Goal: Task Accomplishment & Management: Manage account settings

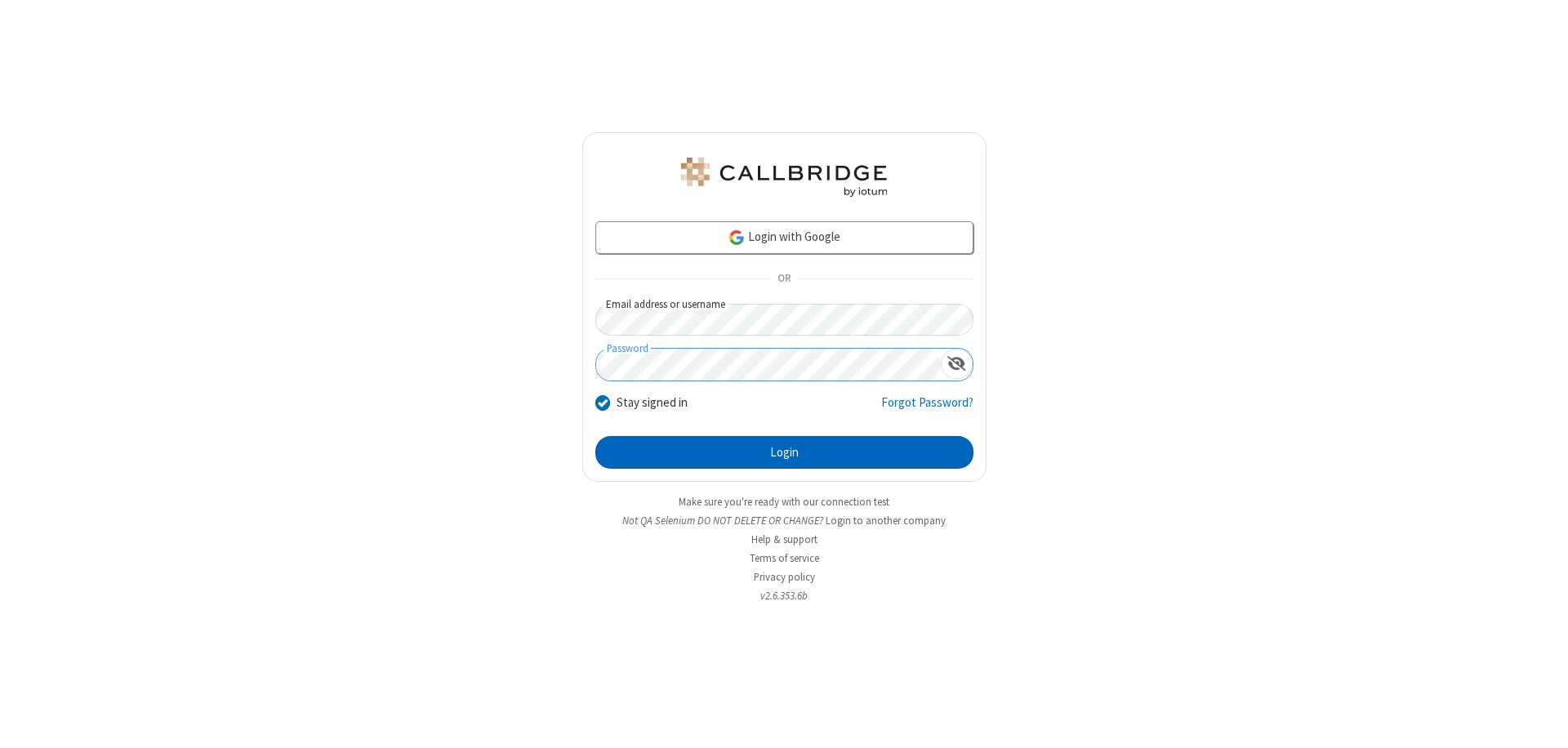
click at [784, 452] on button "Login" at bounding box center [784, 452] width 378 height 33
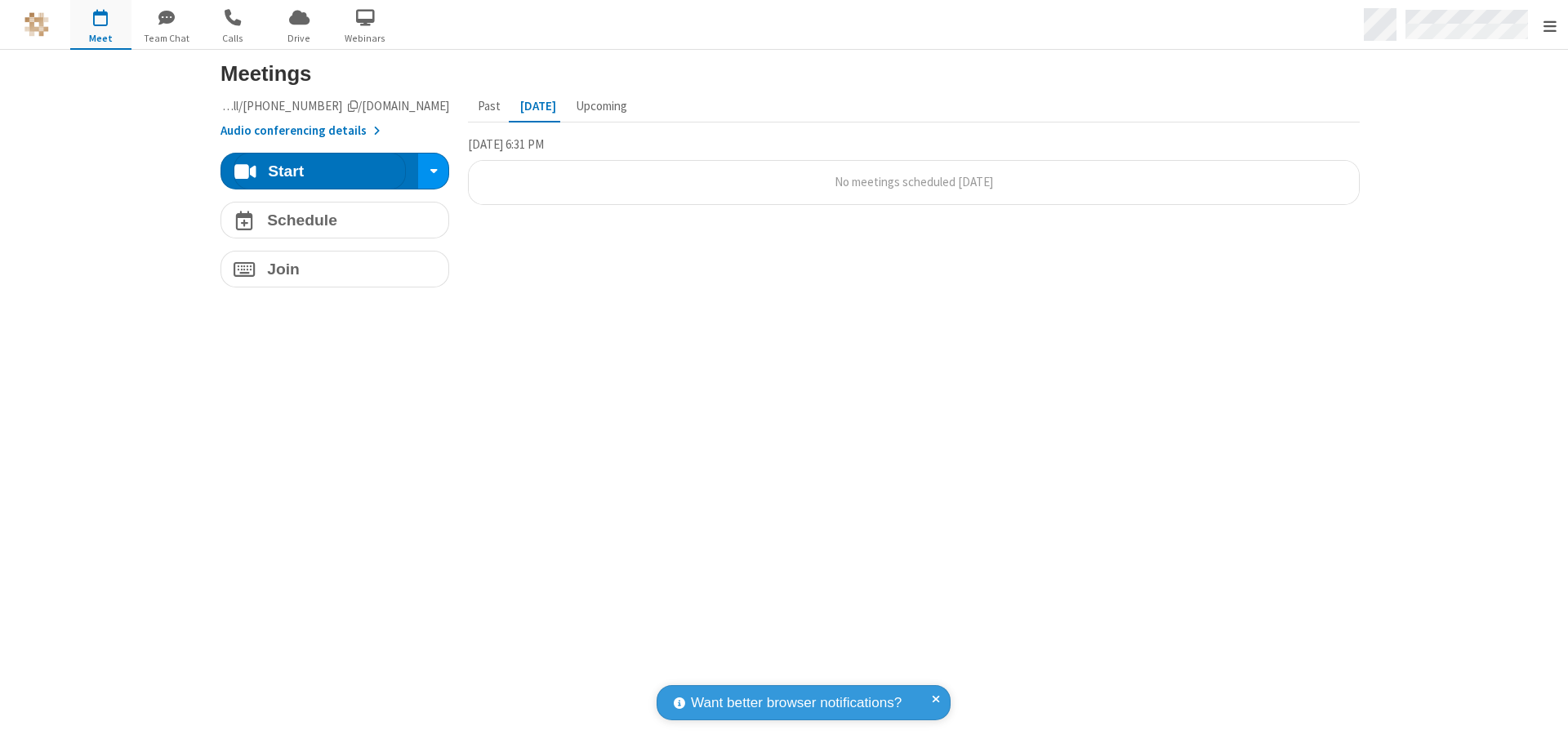
click at [1549, 25] on span "Open menu" at bounding box center [1549, 25] width 13 height 16
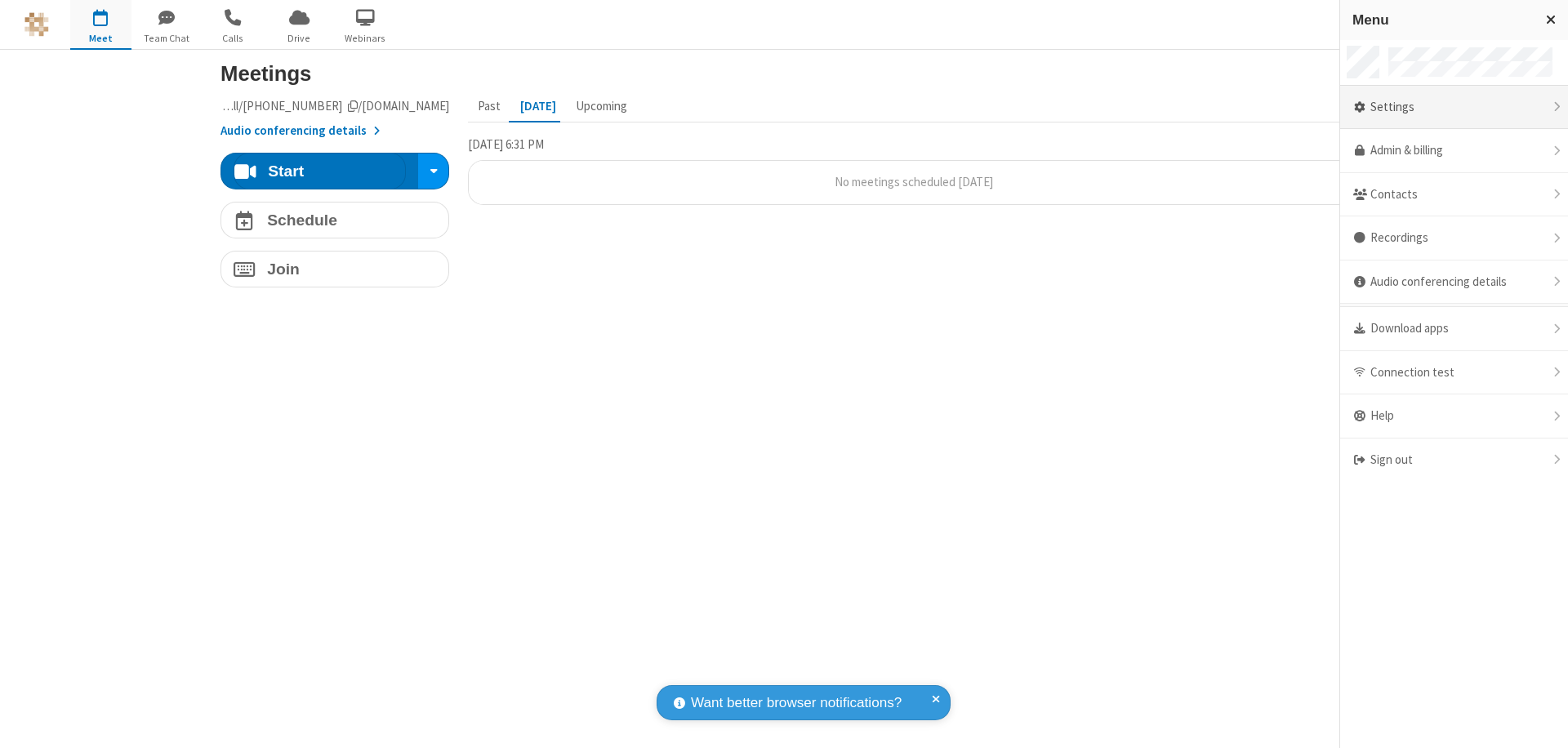
click at [1454, 107] on div "Settings" at bounding box center [1454, 108] width 228 height 44
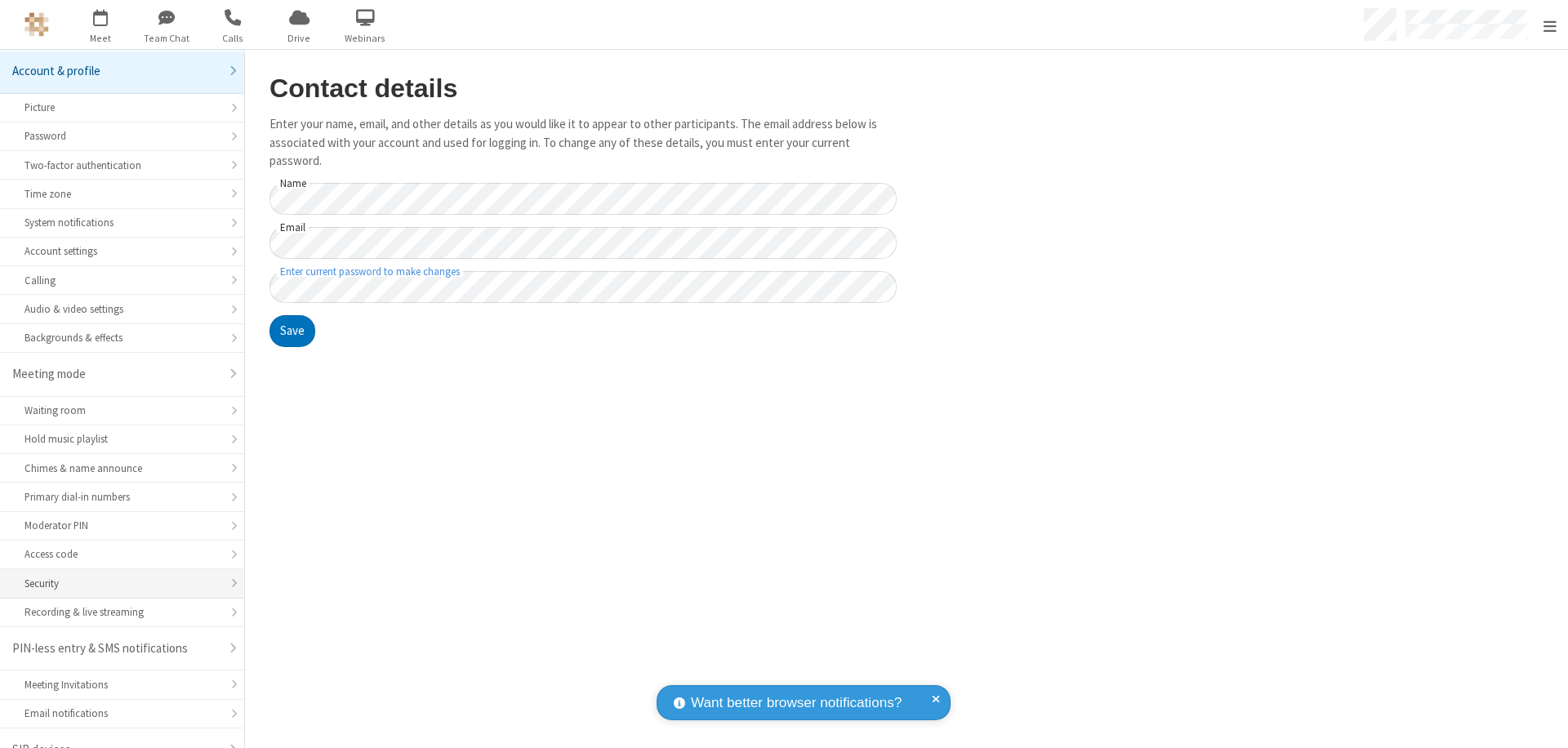
click at [116, 576] on div "Security" at bounding box center [121, 584] width 195 height 15
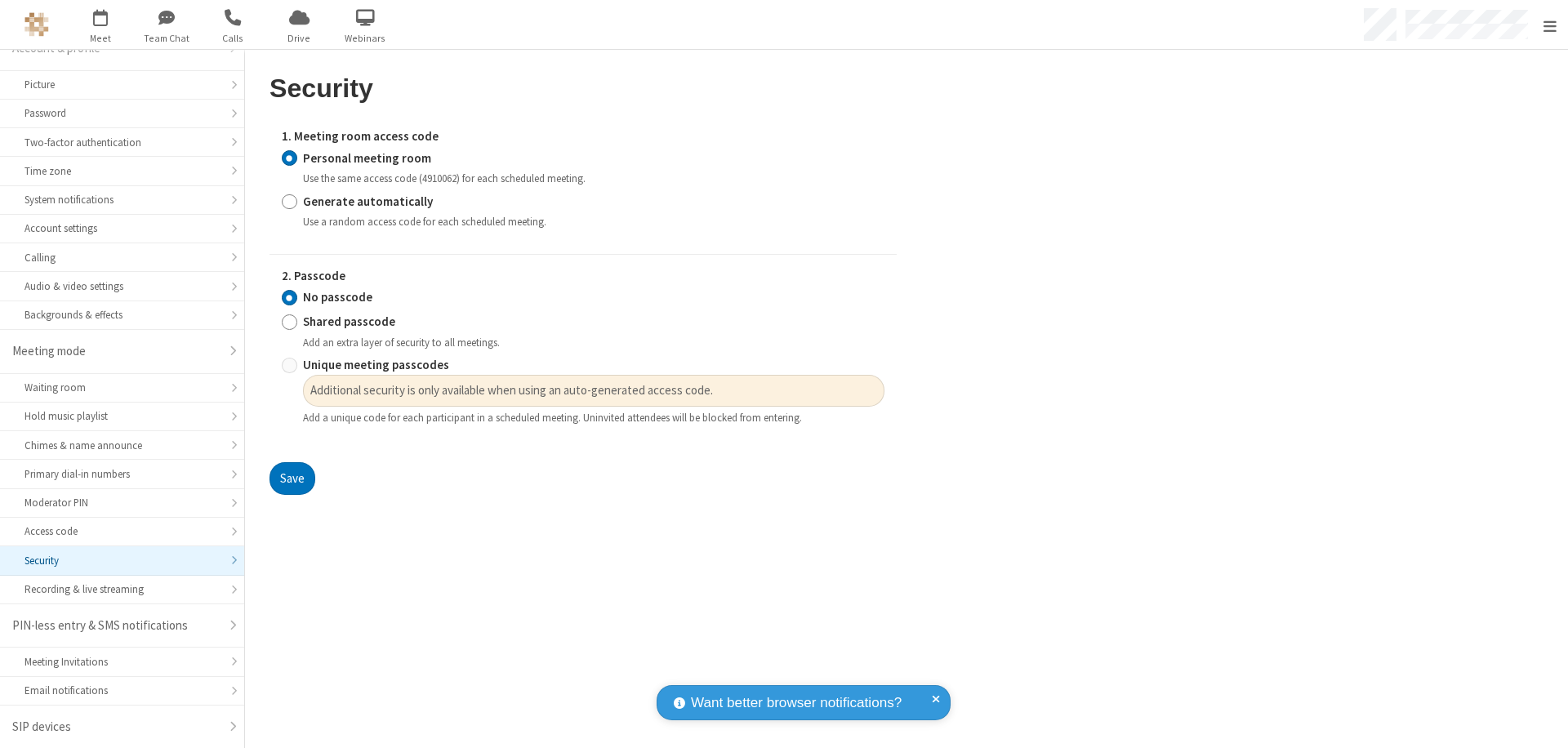
click at [289, 201] on input "Generate automatically" at bounding box center [289, 202] width 15 height 17
radio input "true"
click at [289, 374] on input "Unique meeting passcodes" at bounding box center [289, 365] width 15 height 17
radio input "true"
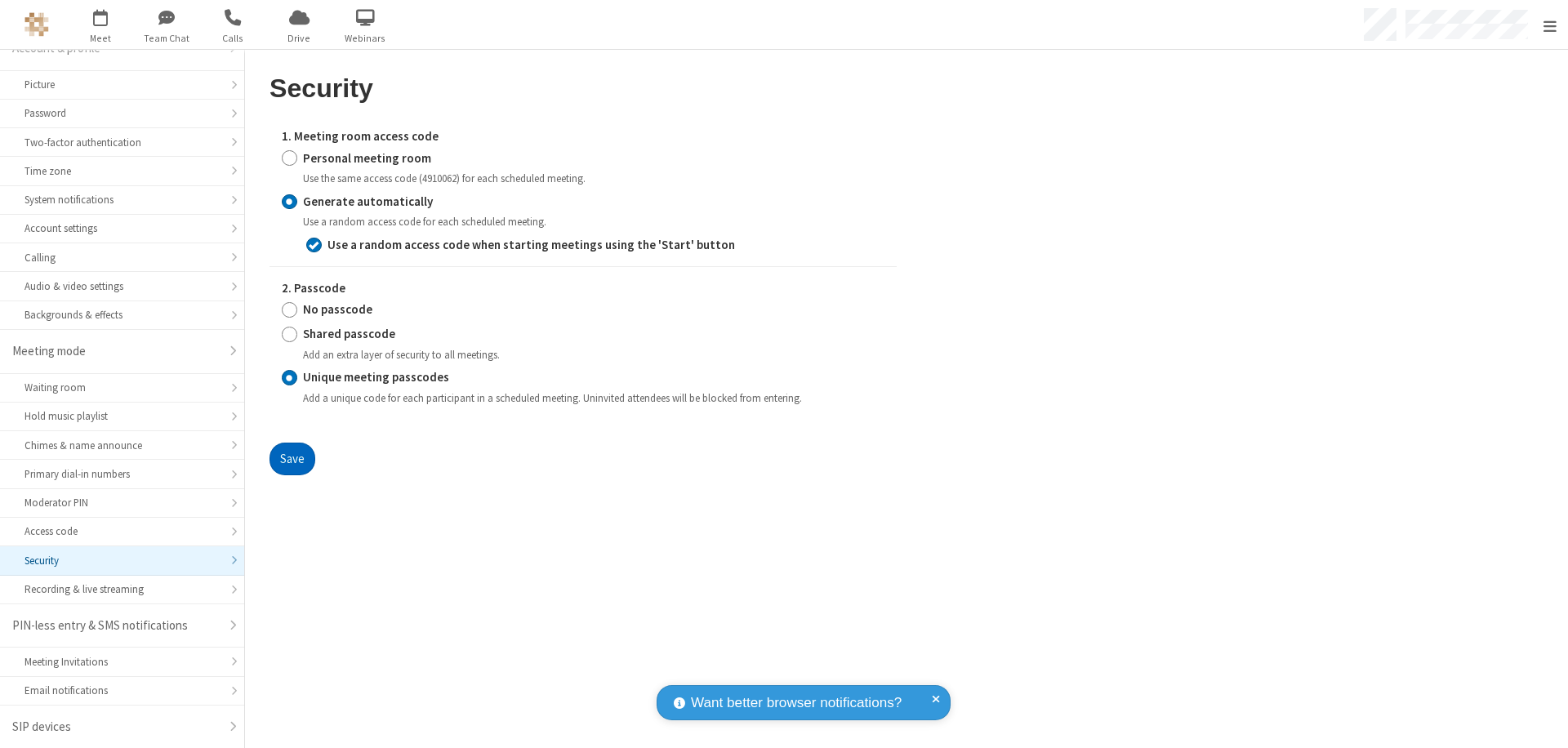
click at [292, 458] on button "Save" at bounding box center [293, 459] width 46 height 33
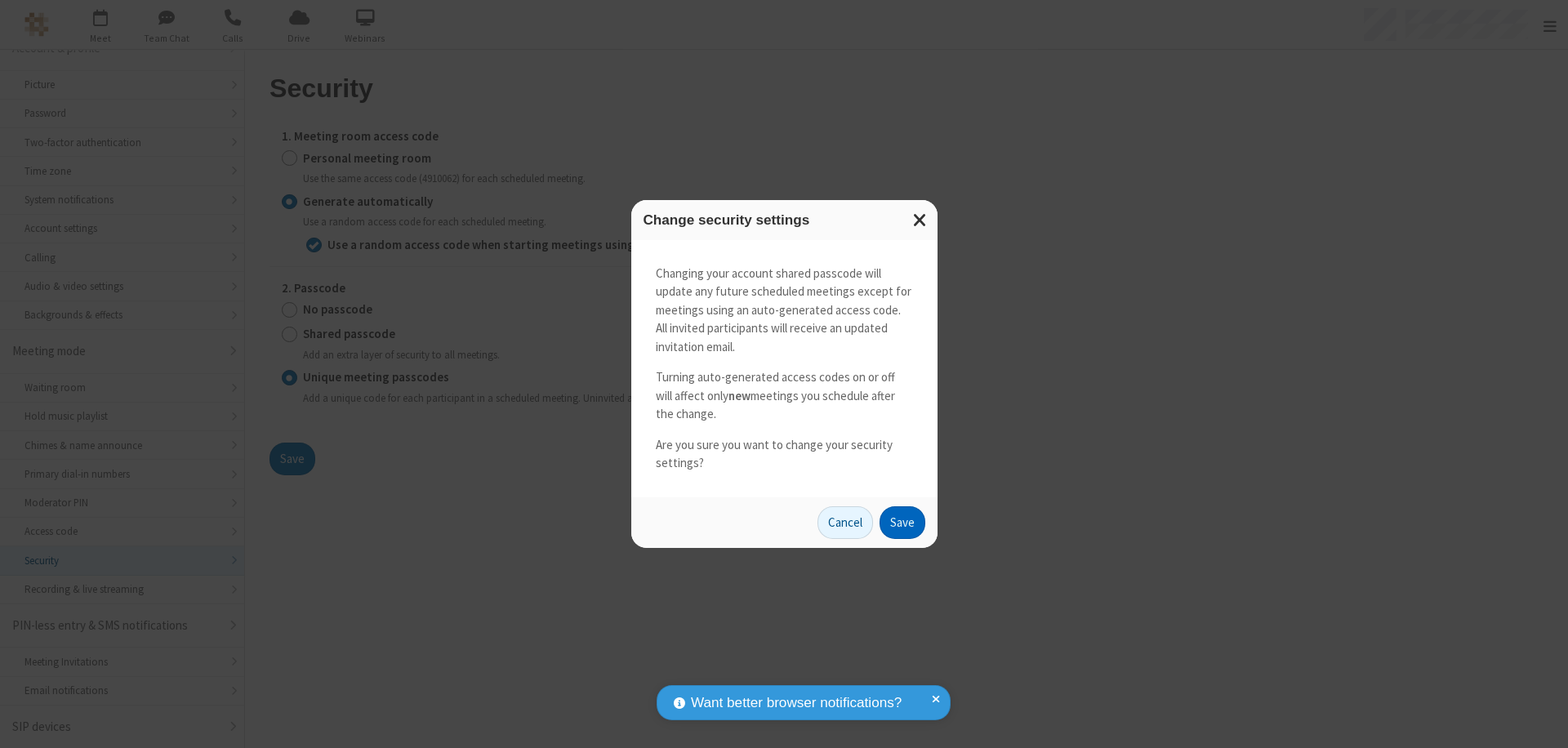
click at [902, 522] on button "Save" at bounding box center [903, 522] width 46 height 33
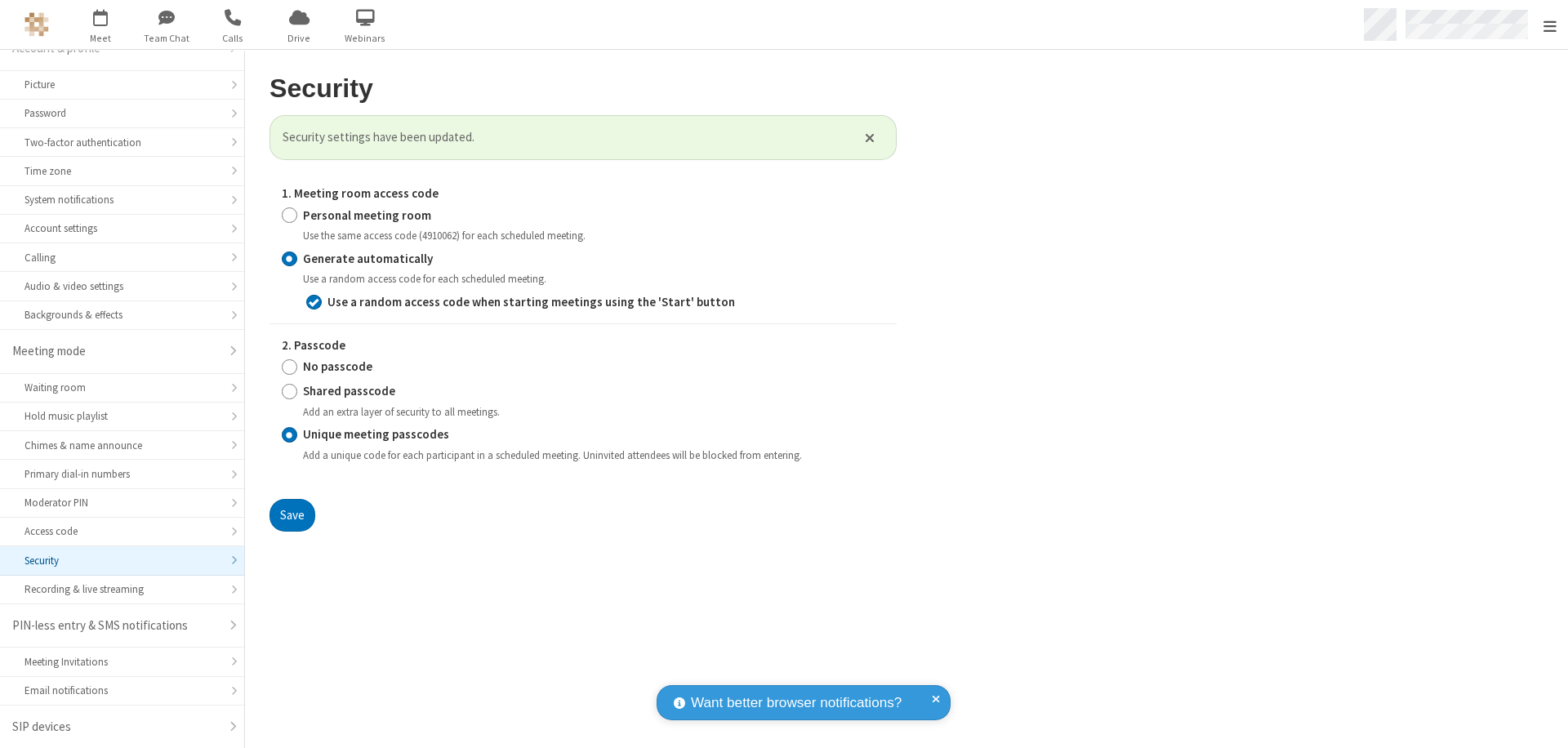
click at [1549, 25] on span "Open menu" at bounding box center [1549, 25] width 13 height 16
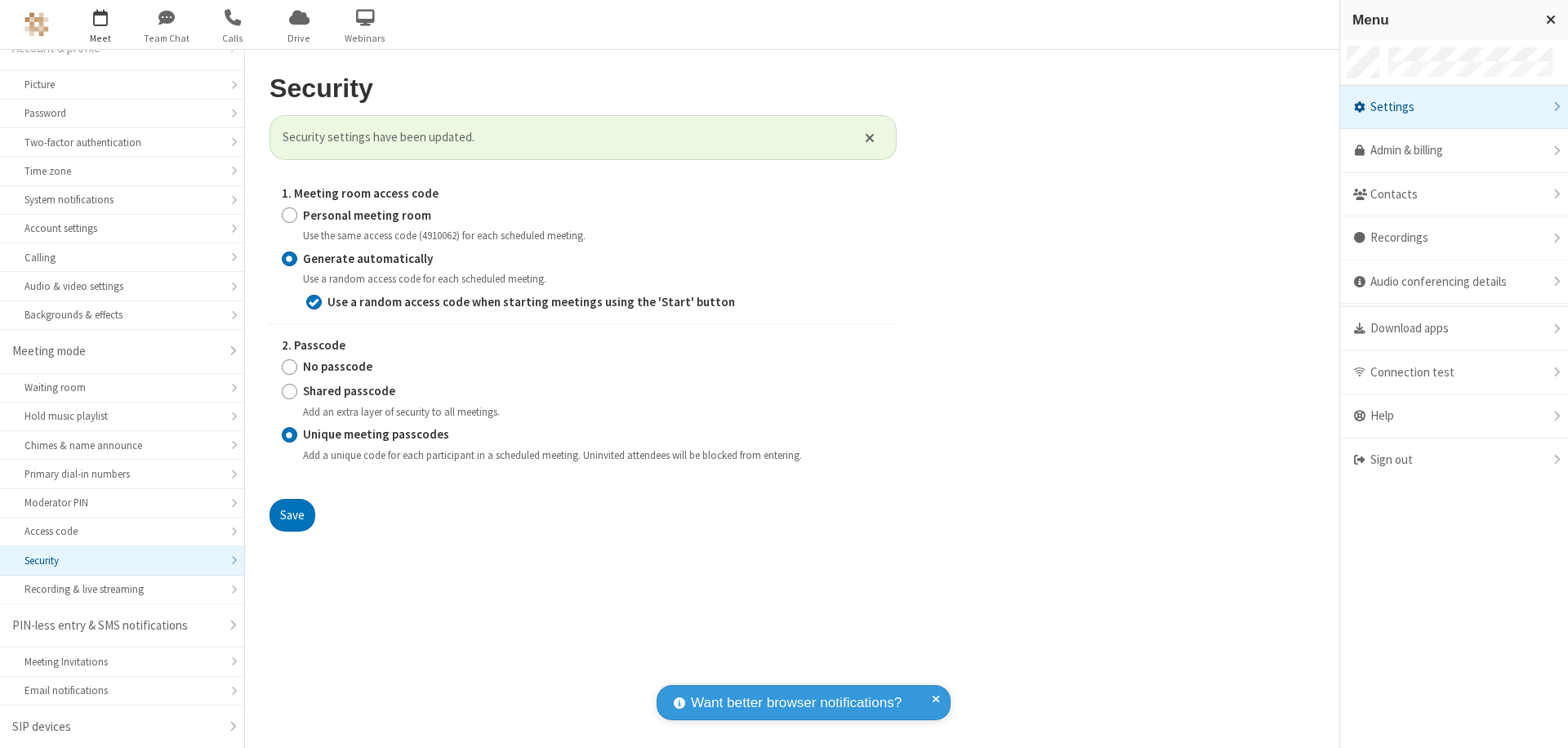
click at [100, 24] on span "button" at bounding box center [100, 17] width 62 height 28
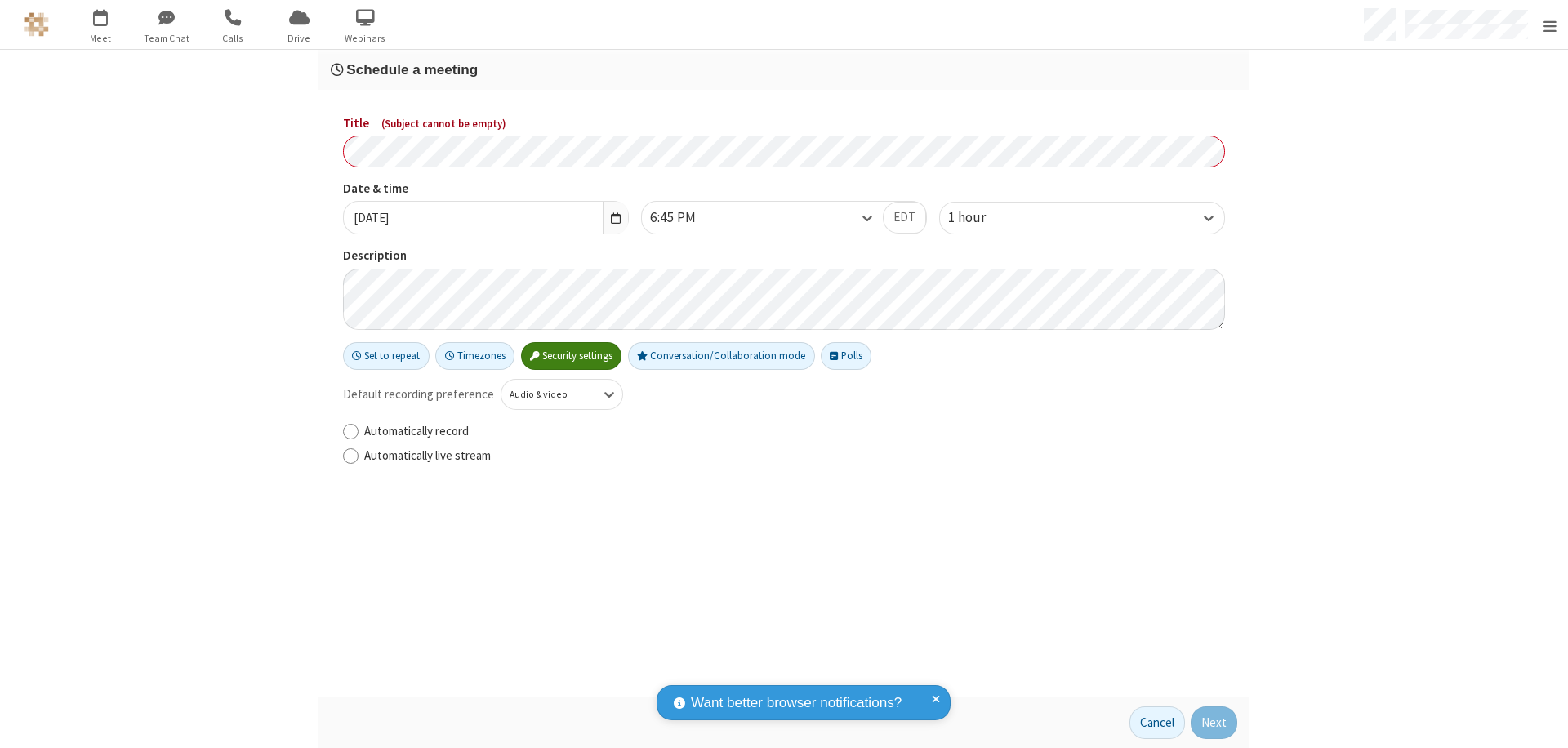
click at [778, 69] on h3 "Schedule a meeting" at bounding box center [784, 70] width 907 height 15
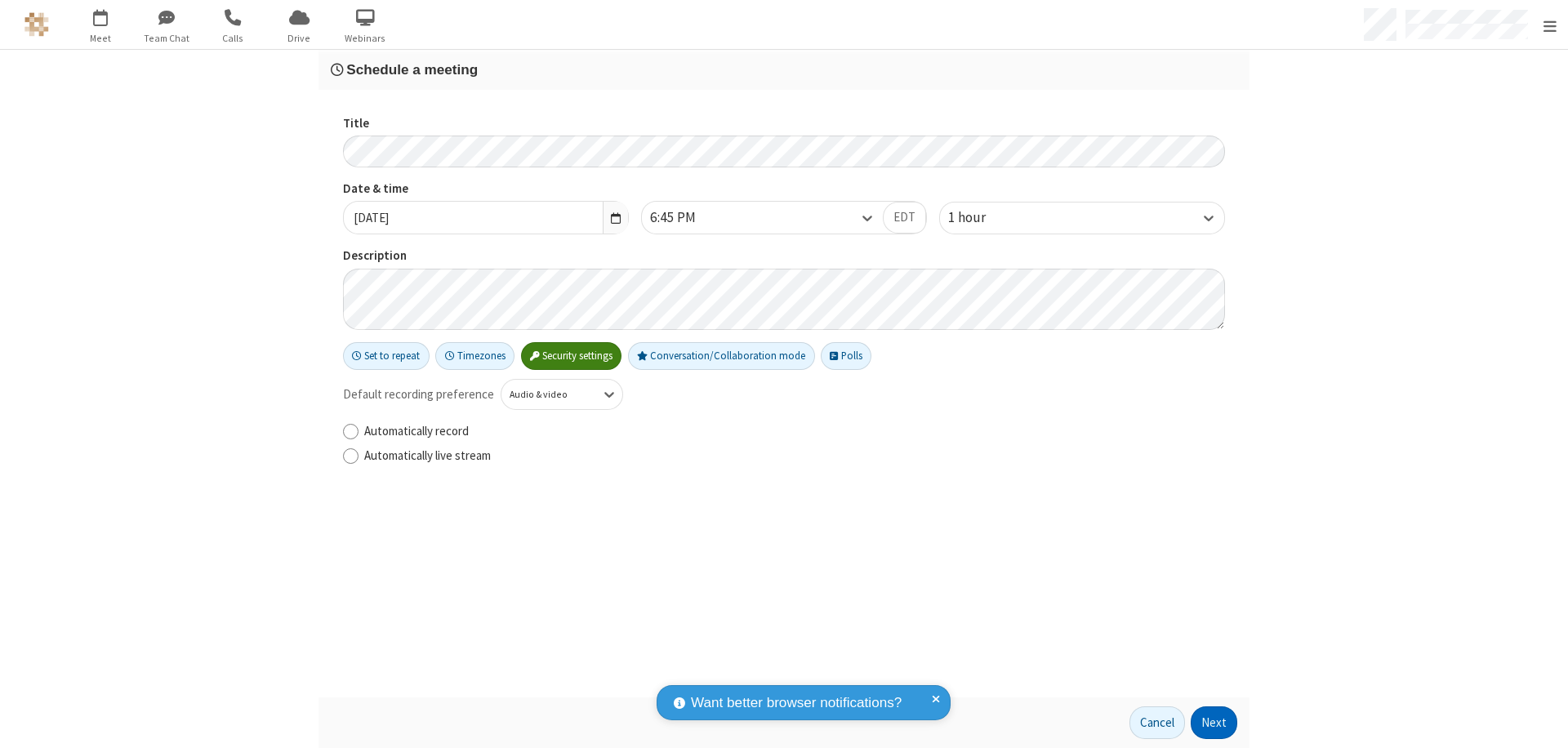
click at [1209, 723] on button "Next" at bounding box center [1214, 723] width 46 height 33
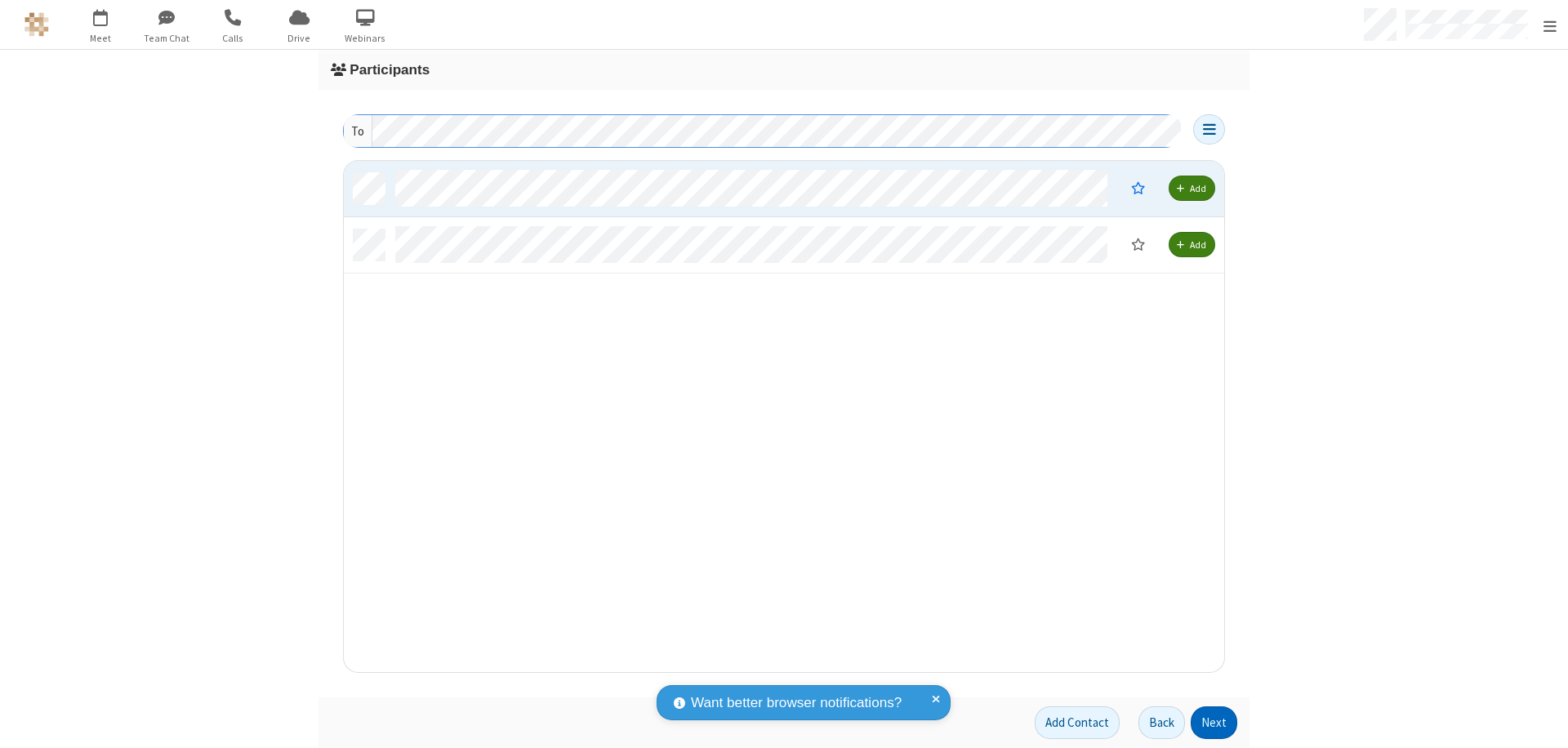
click at [1209, 723] on button "Next" at bounding box center [1214, 723] width 46 height 33
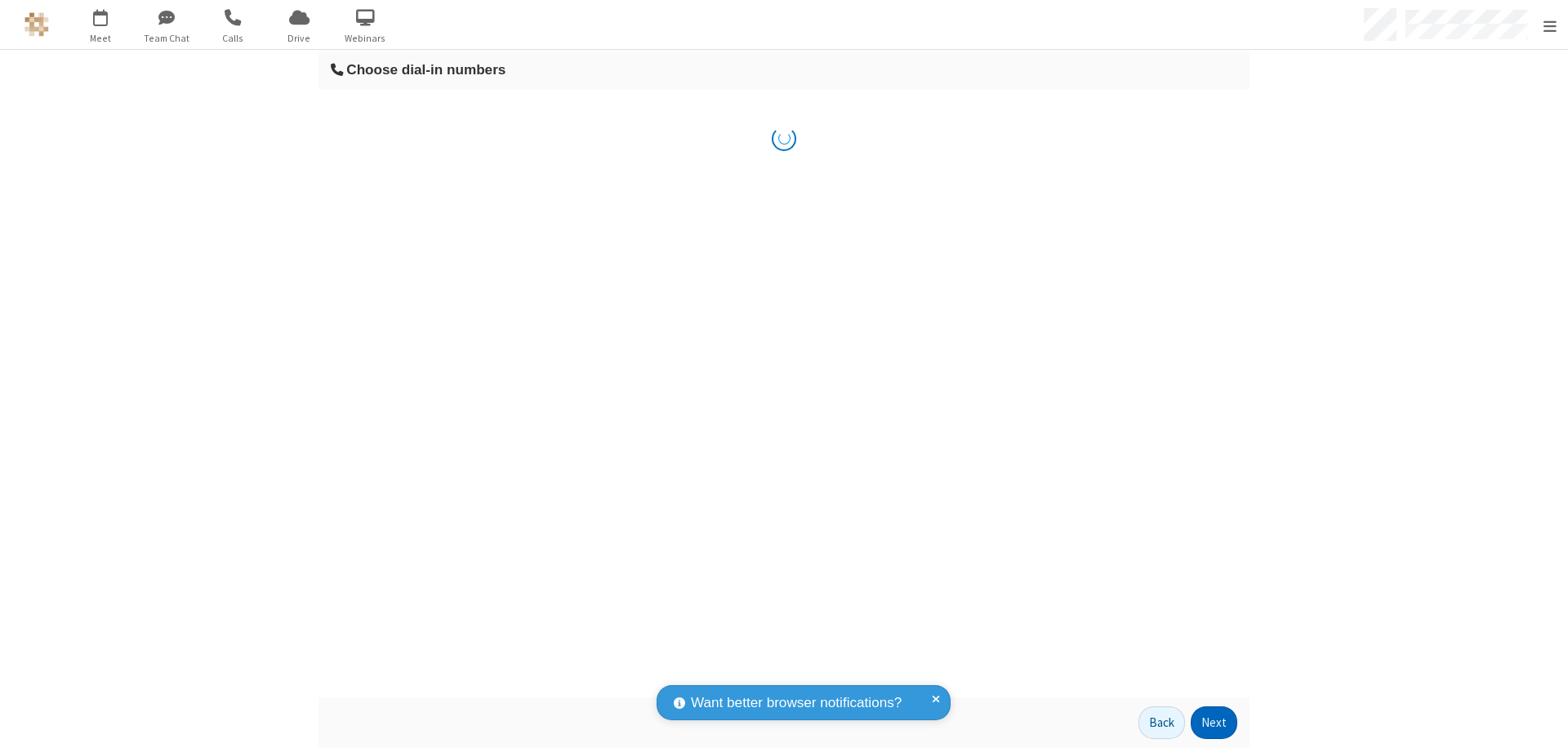
click at [1209, 723] on button "Next" at bounding box center [1214, 723] width 46 height 33
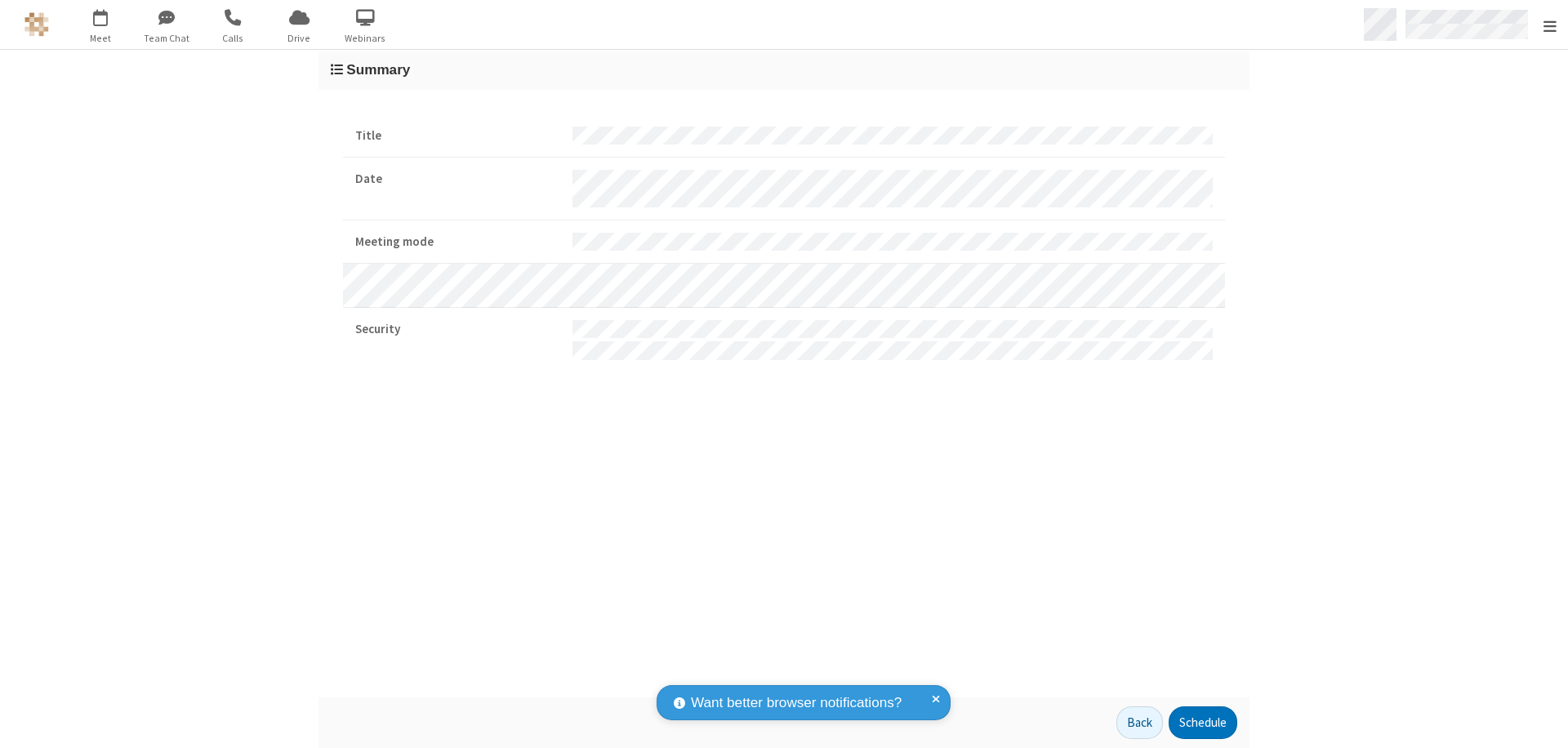
click at [1549, 25] on span "Open menu" at bounding box center [1549, 25] width 13 height 16
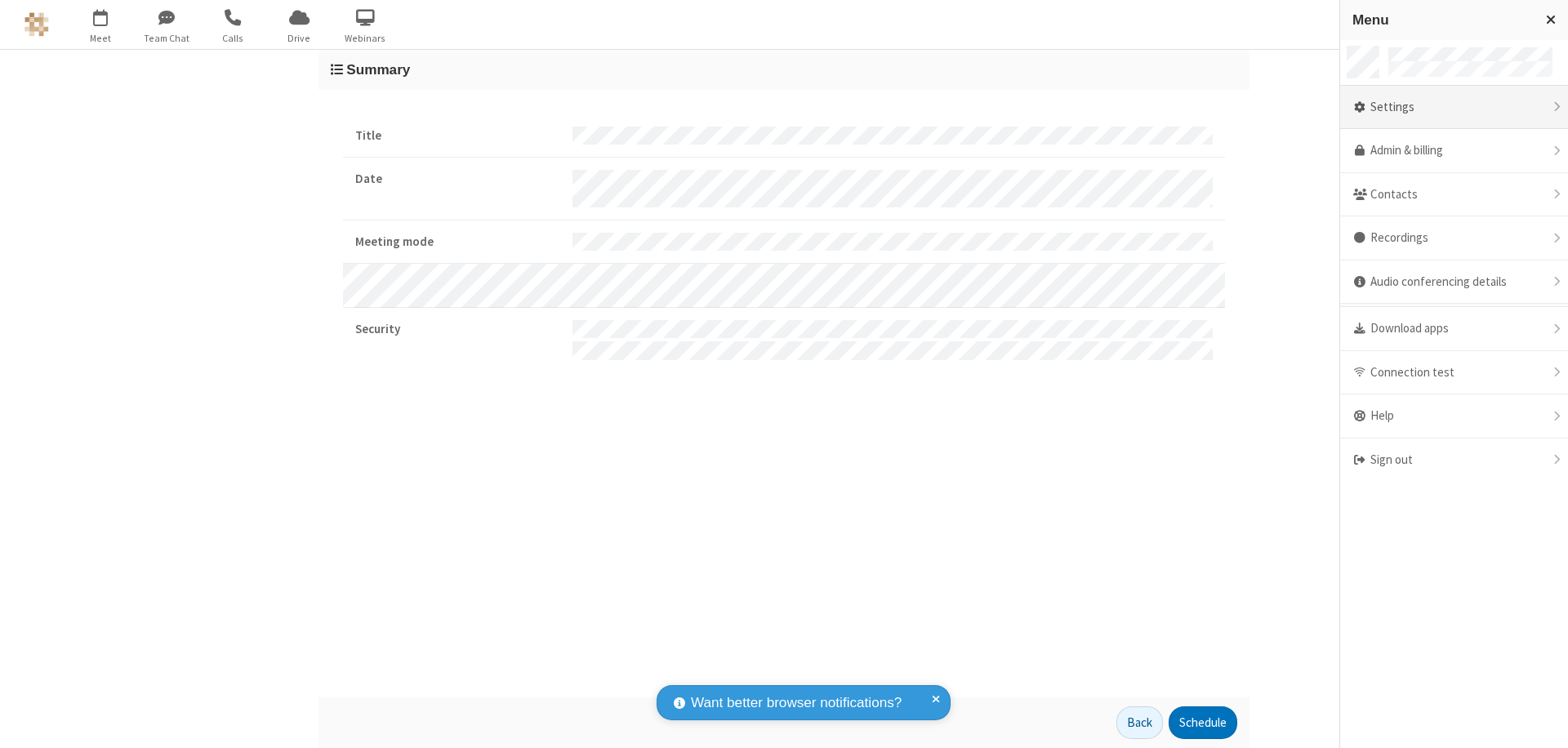
click at [1454, 107] on div "Settings" at bounding box center [1454, 108] width 228 height 44
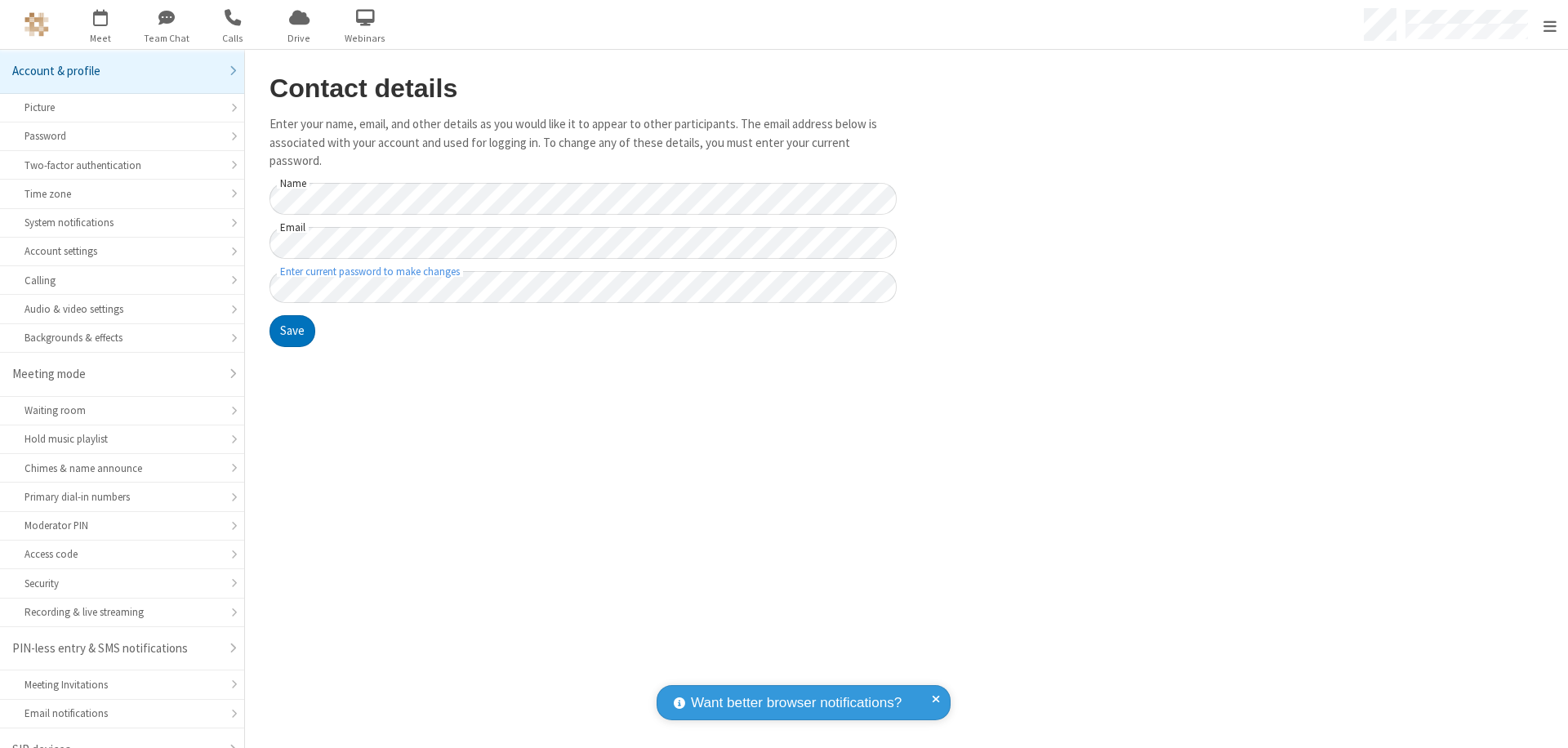
scroll to position [23, 0]
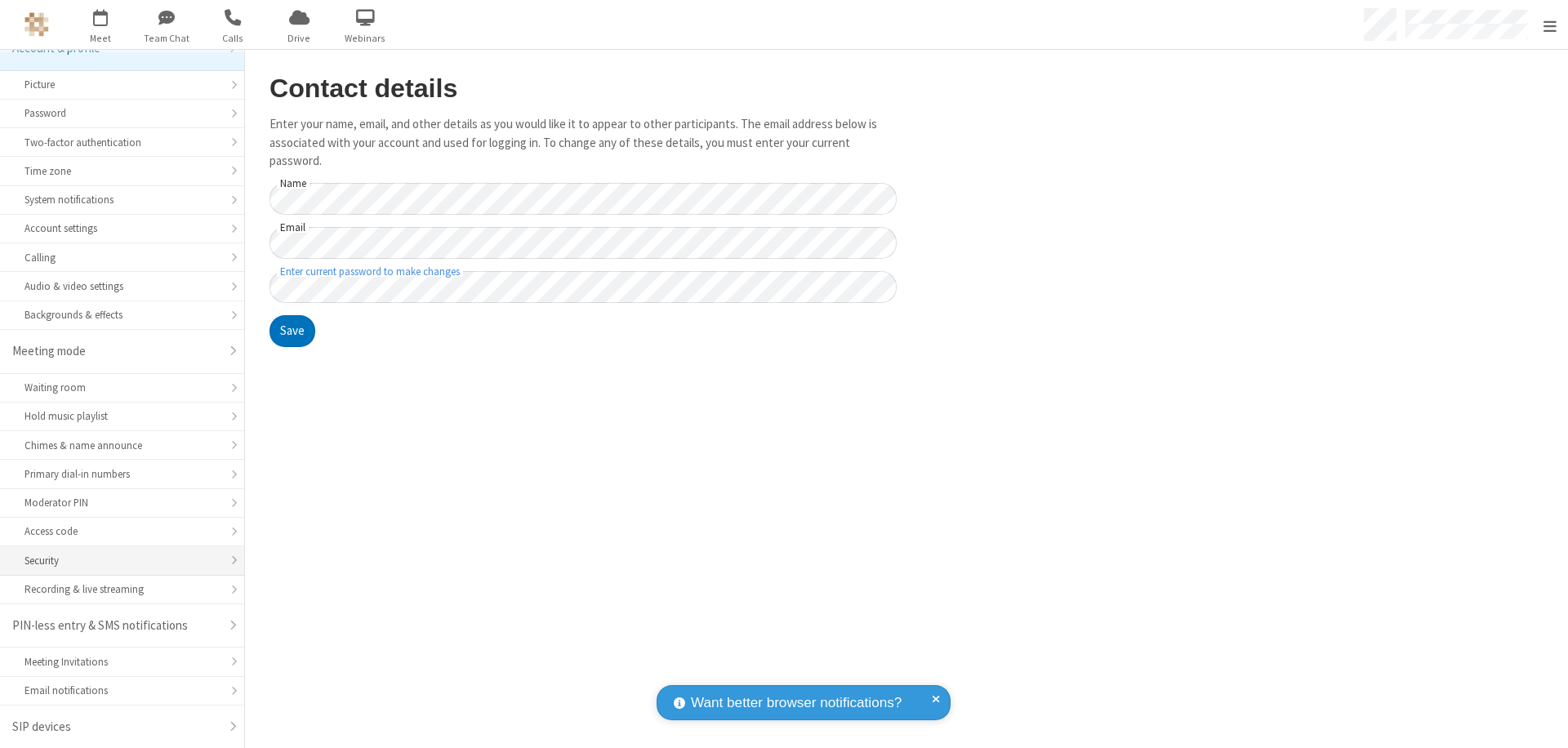
click at [116, 560] on div "Security" at bounding box center [121, 561] width 195 height 15
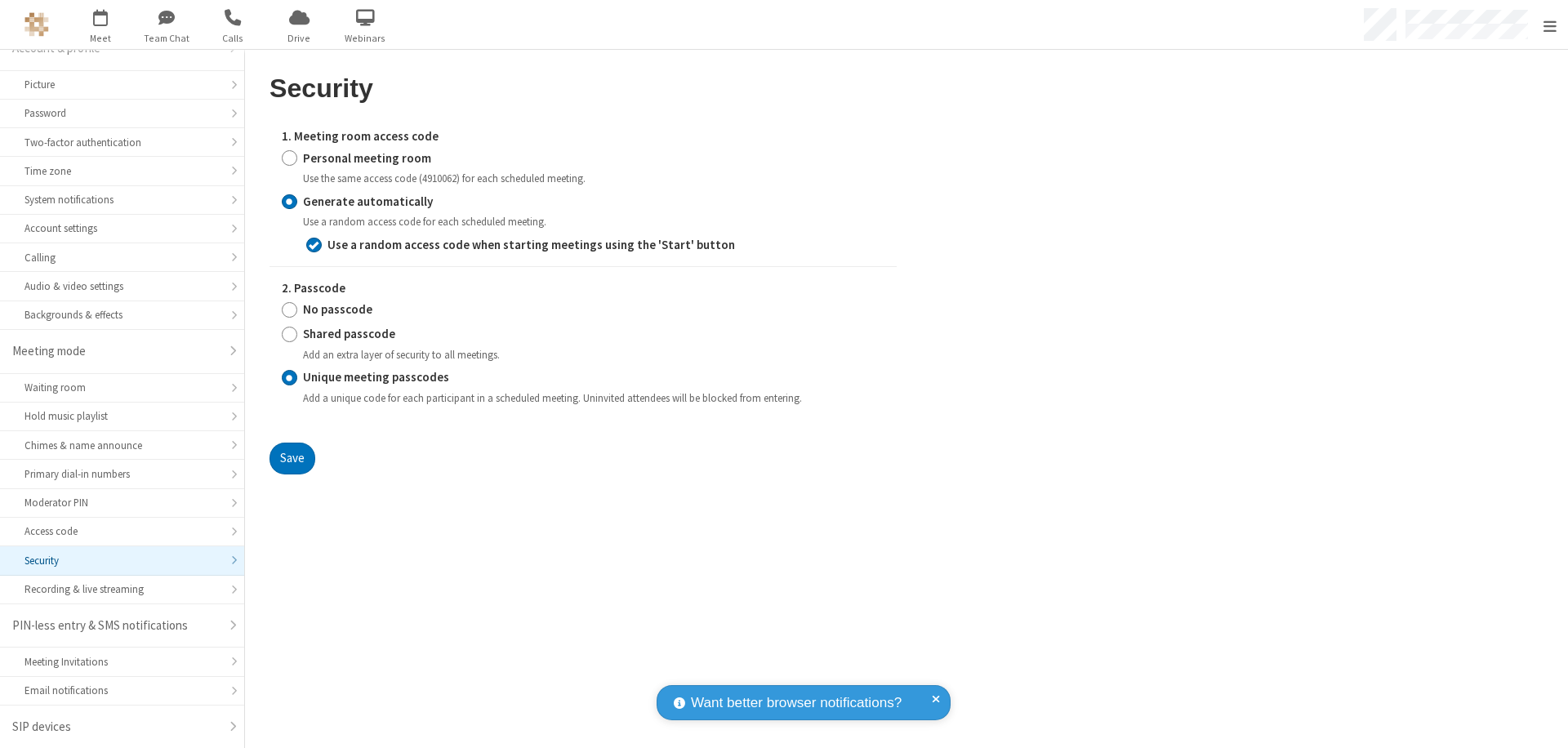
click at [289, 158] on input "Personal meeting room" at bounding box center [289, 158] width 15 height 17
radio input "true"
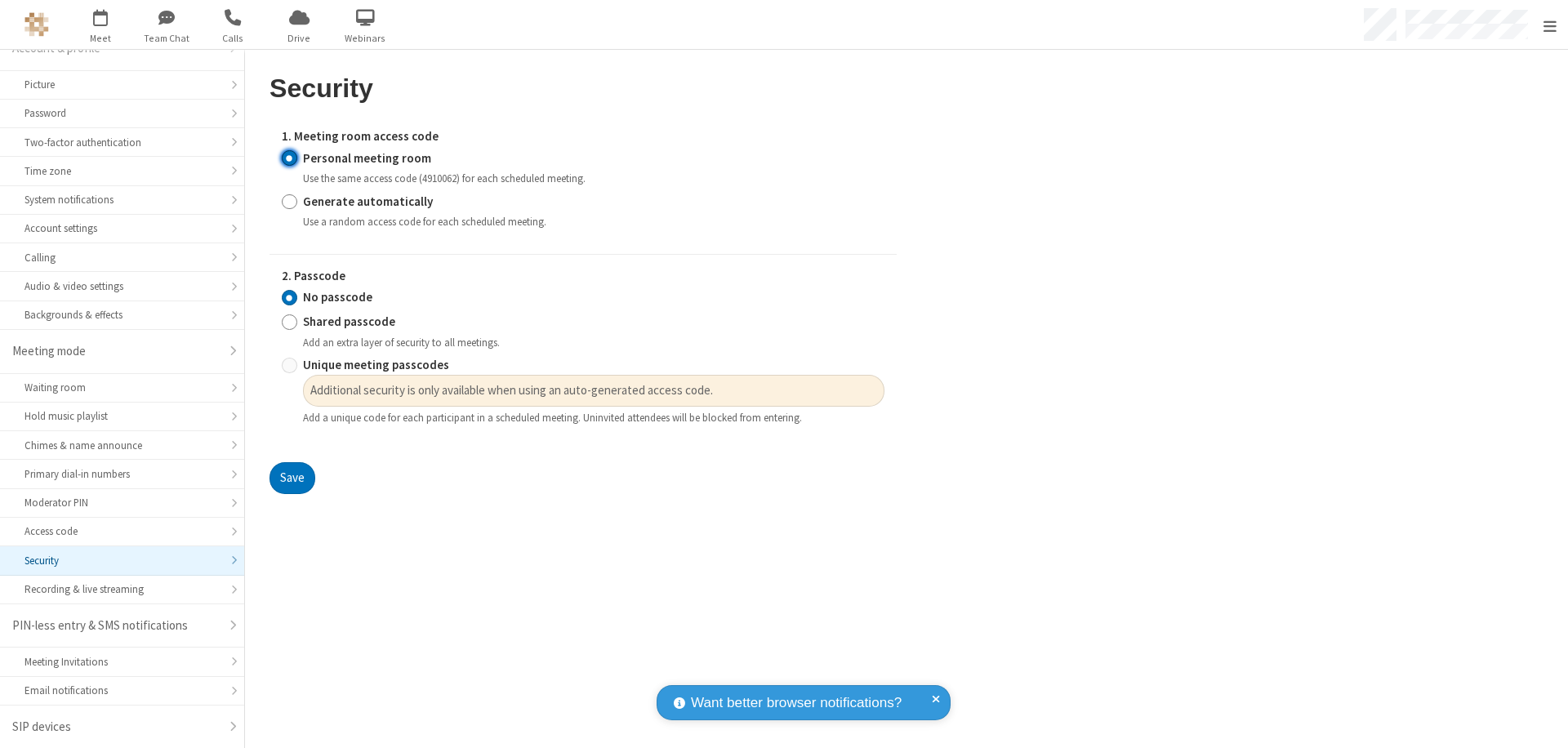
click at [289, 297] on input "No passcode" at bounding box center [289, 298] width 15 height 17
click at [292, 478] on button "Save" at bounding box center [293, 478] width 46 height 33
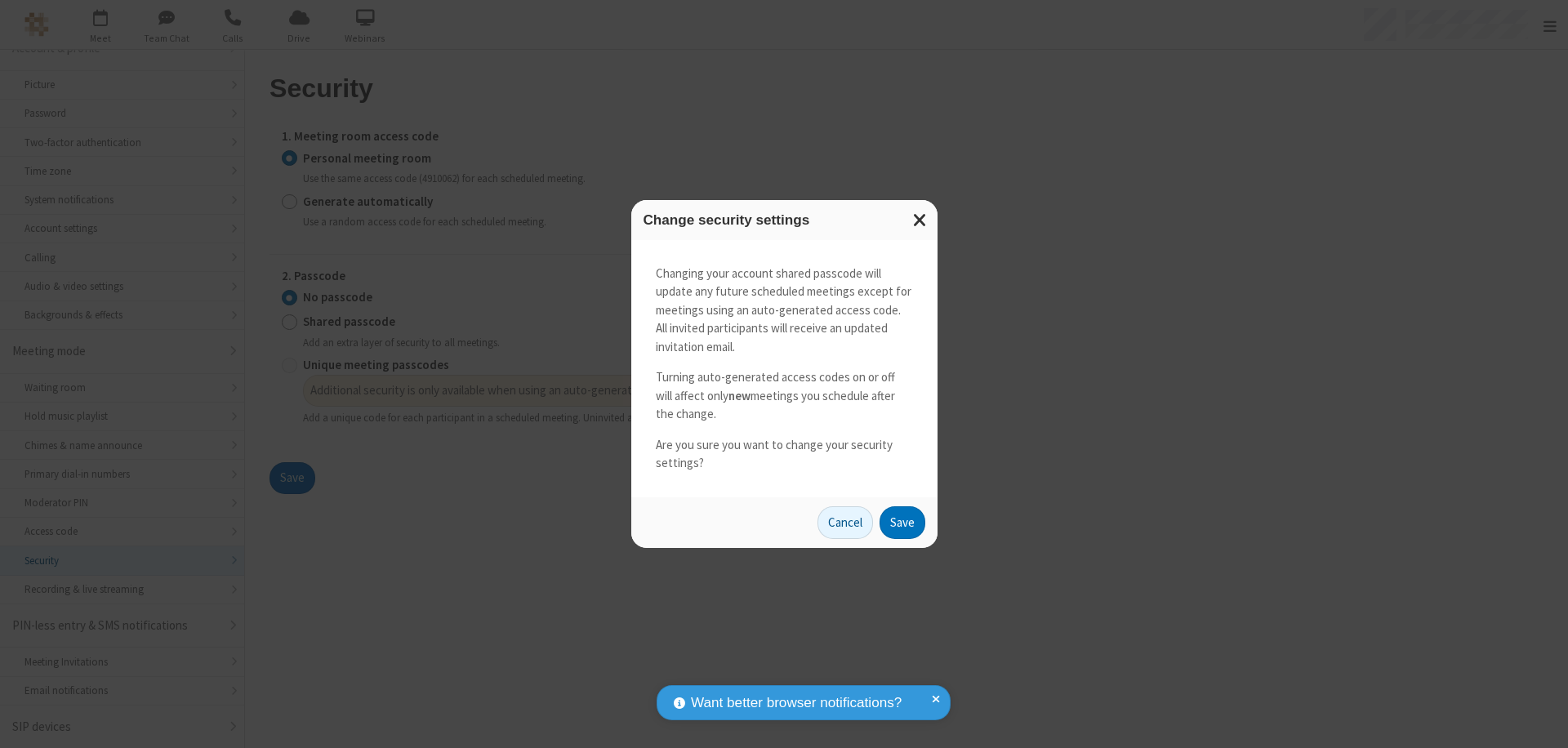
click at [902, 522] on button "Save" at bounding box center [903, 522] width 46 height 33
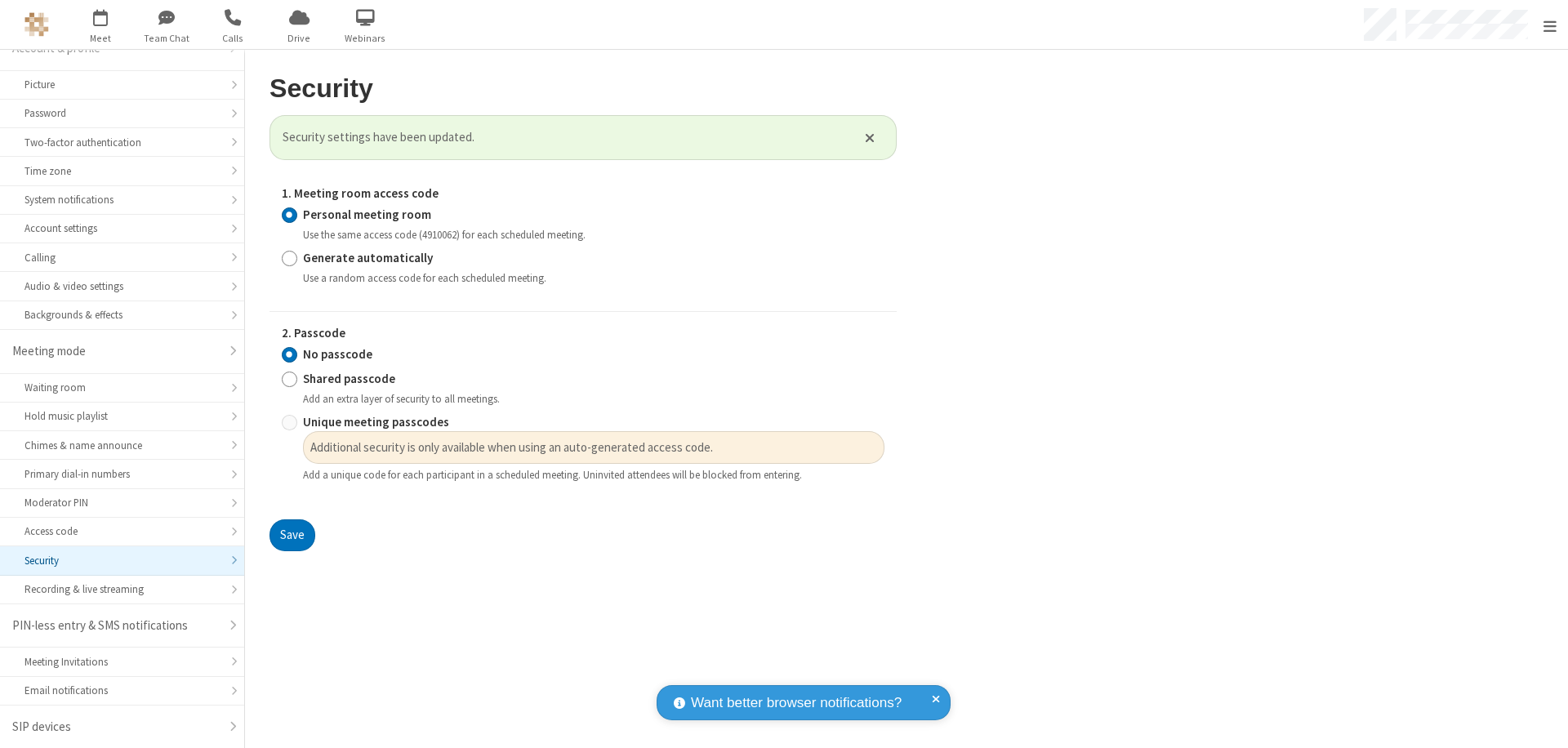
click at [1549, 24] on span "Open menu" at bounding box center [1549, 25] width 13 height 16
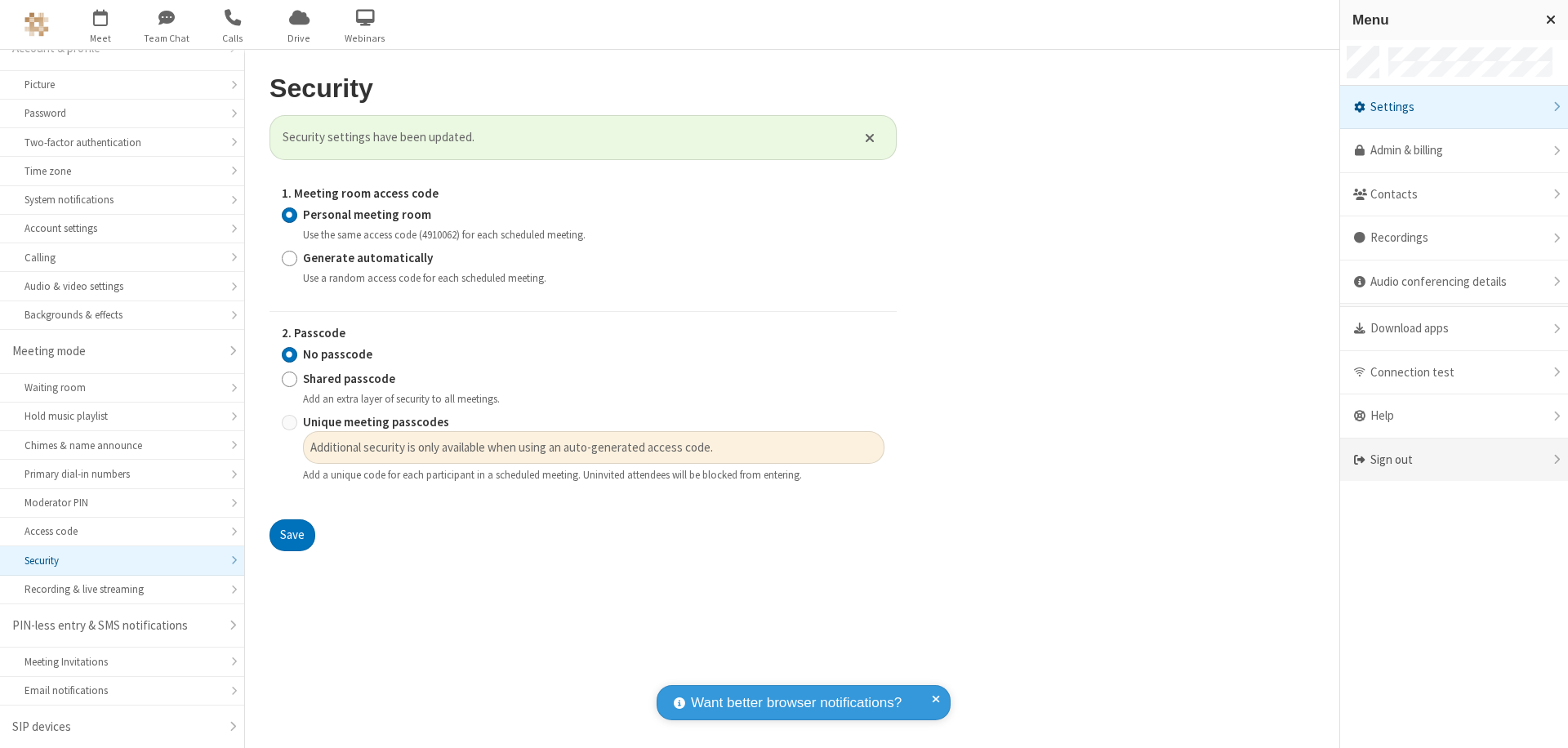
click at [1454, 460] on div "Sign out" at bounding box center [1454, 460] width 228 height 43
